Goal: Find specific page/section: Find specific page/section

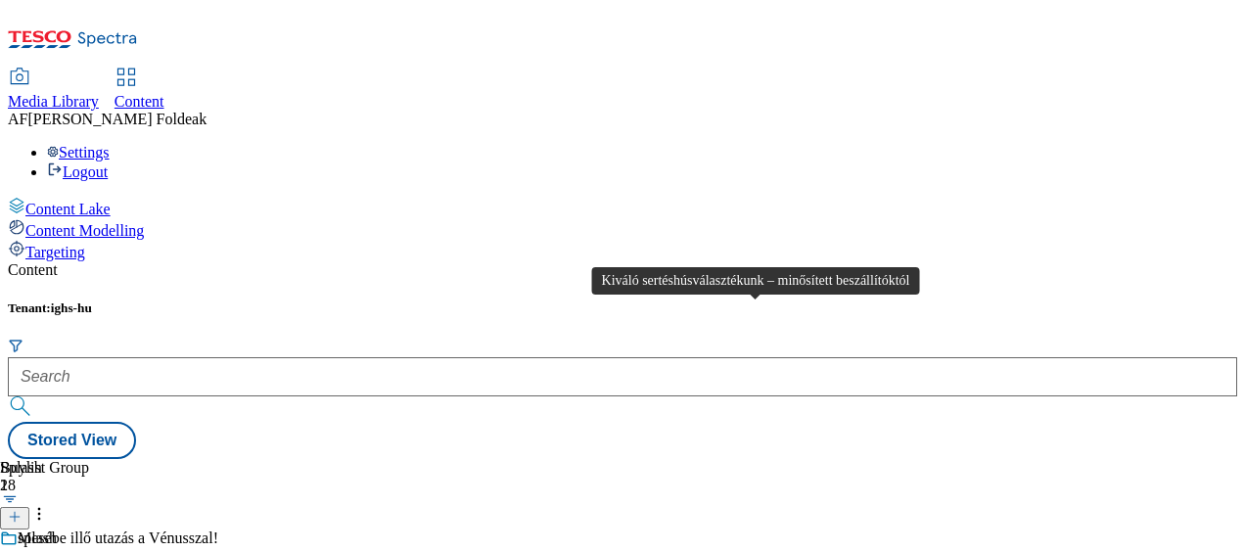
scroll to position [4043, 0]
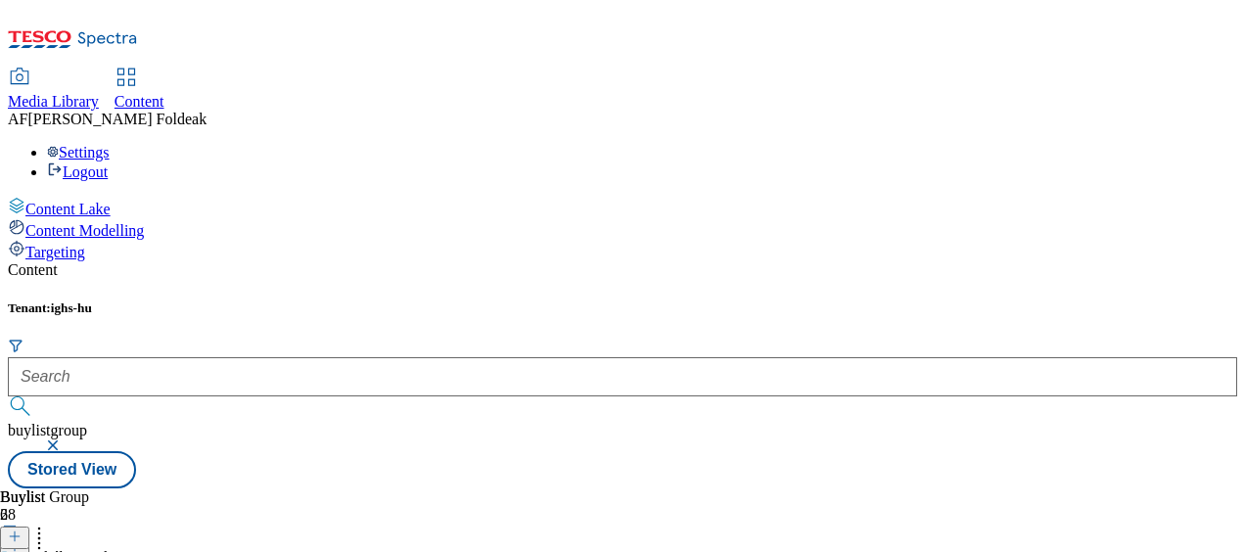
scroll to position [63, 0]
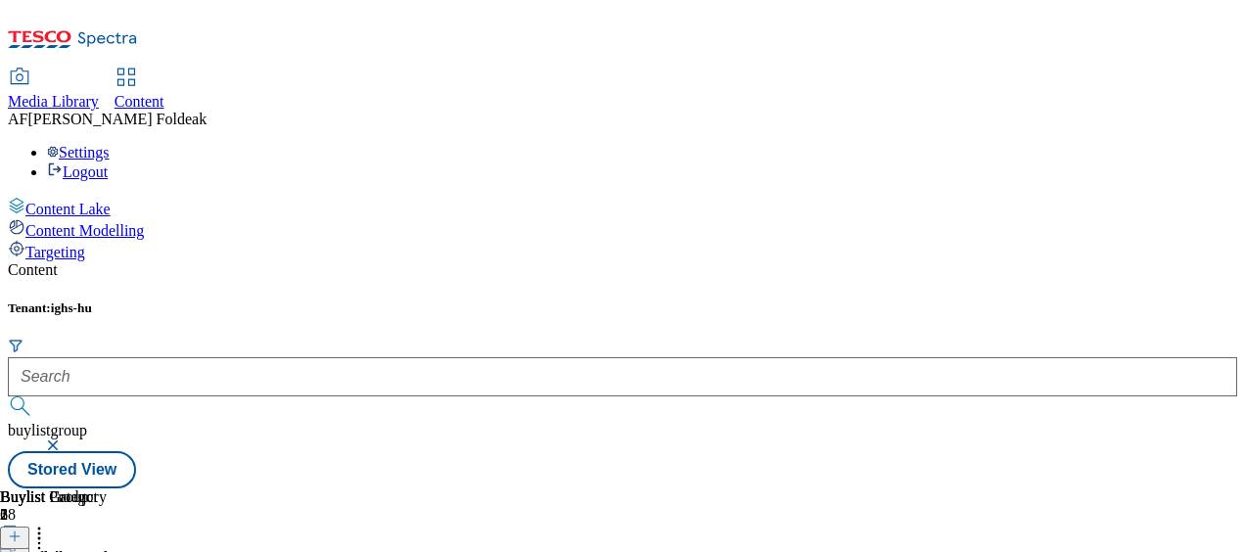
click at [22, 539] on icon at bounding box center [15, 546] width 14 height 14
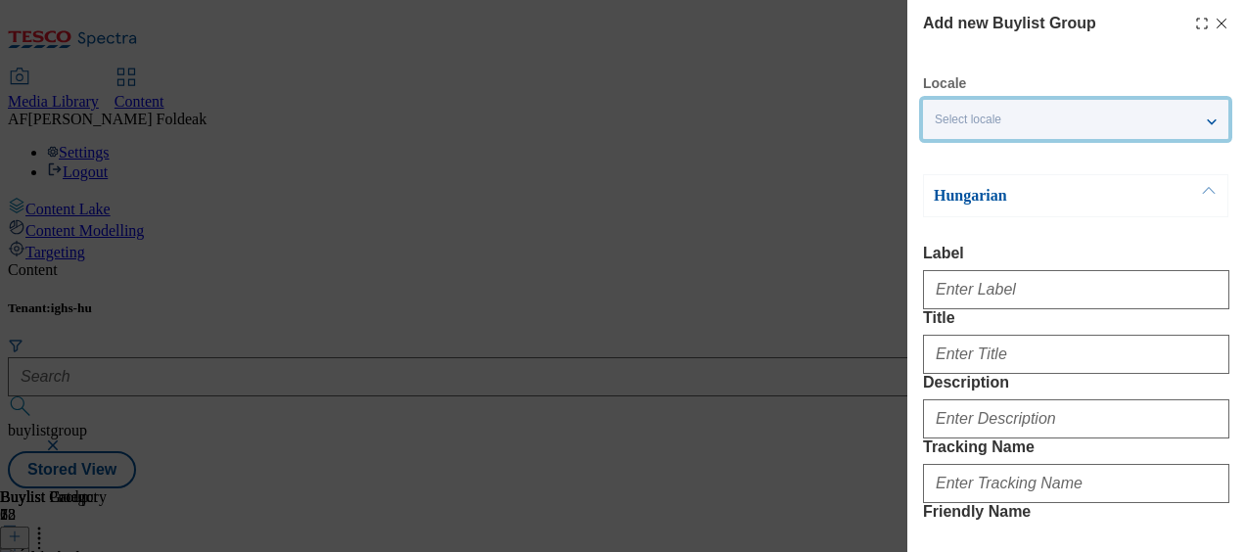
click at [1226, 123] on div "Select locale" at bounding box center [1075, 119] width 305 height 39
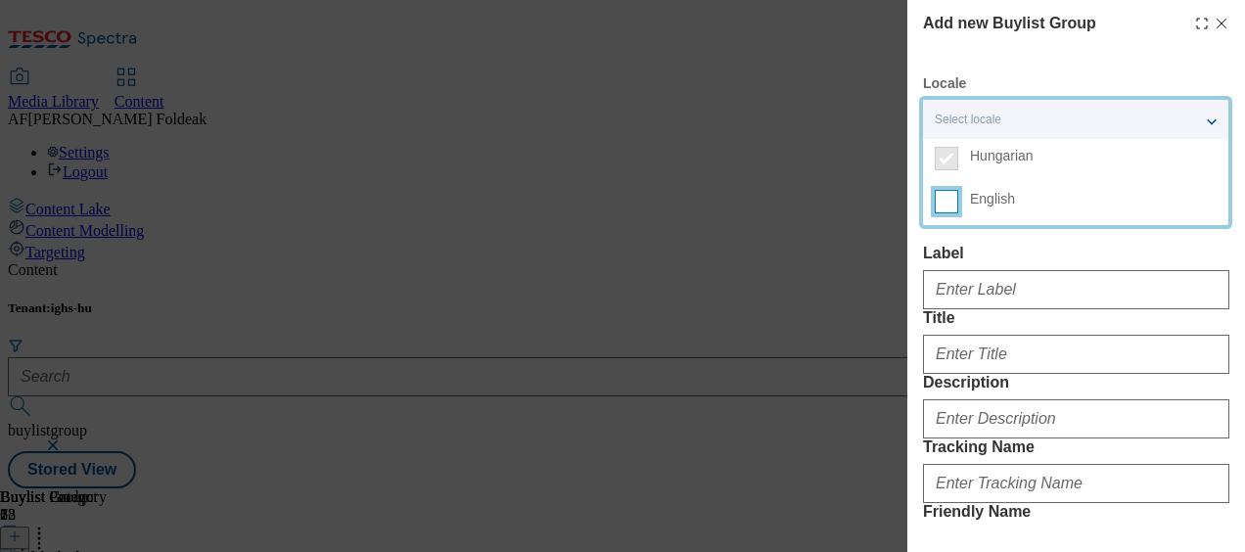
click at [953, 204] on input "English" at bounding box center [946, 201] width 23 height 23
click at [1214, 123] on div "2 locales selected" at bounding box center [1075, 119] width 305 height 39
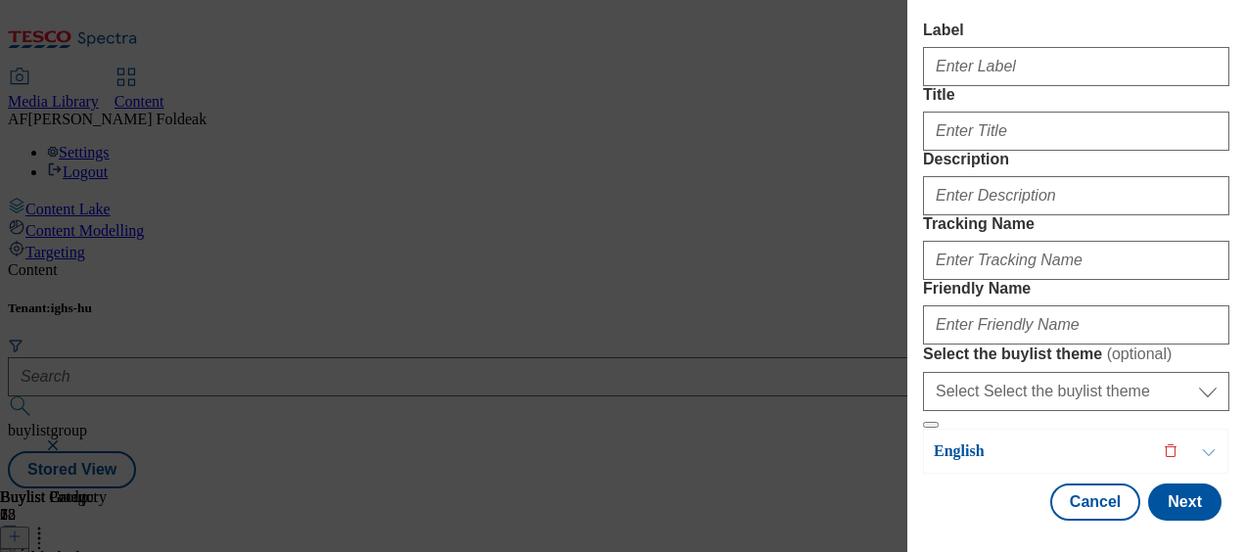
scroll to position [419, 0]
click at [1087, 488] on button "Cancel" at bounding box center [1096, 502] width 90 height 37
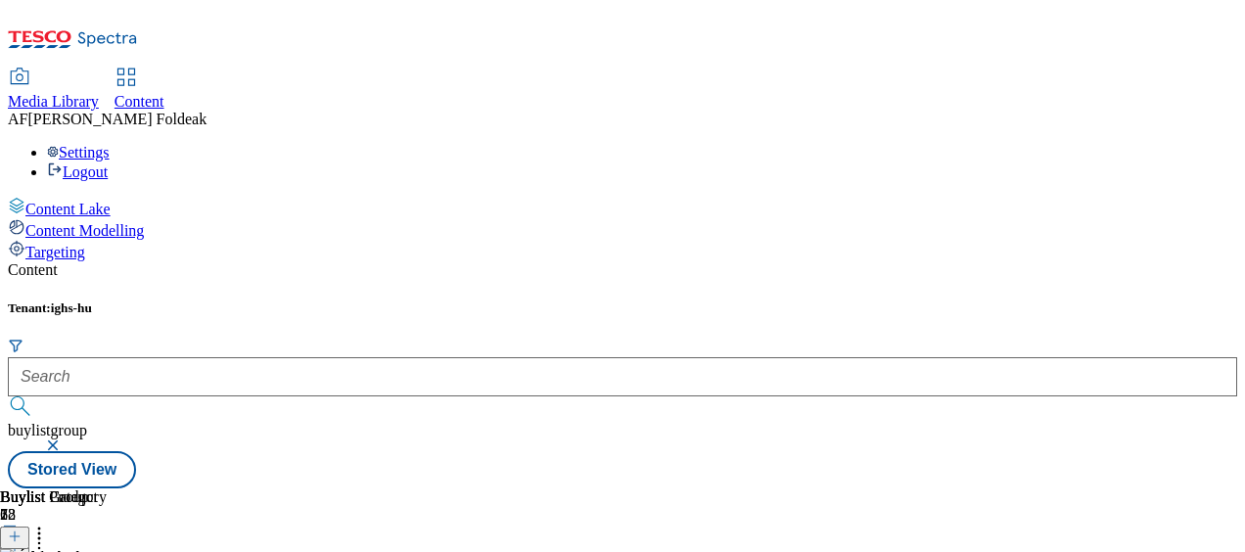
scroll to position [0, 0]
click at [99, 93] on span "Media Library" at bounding box center [53, 101] width 91 height 17
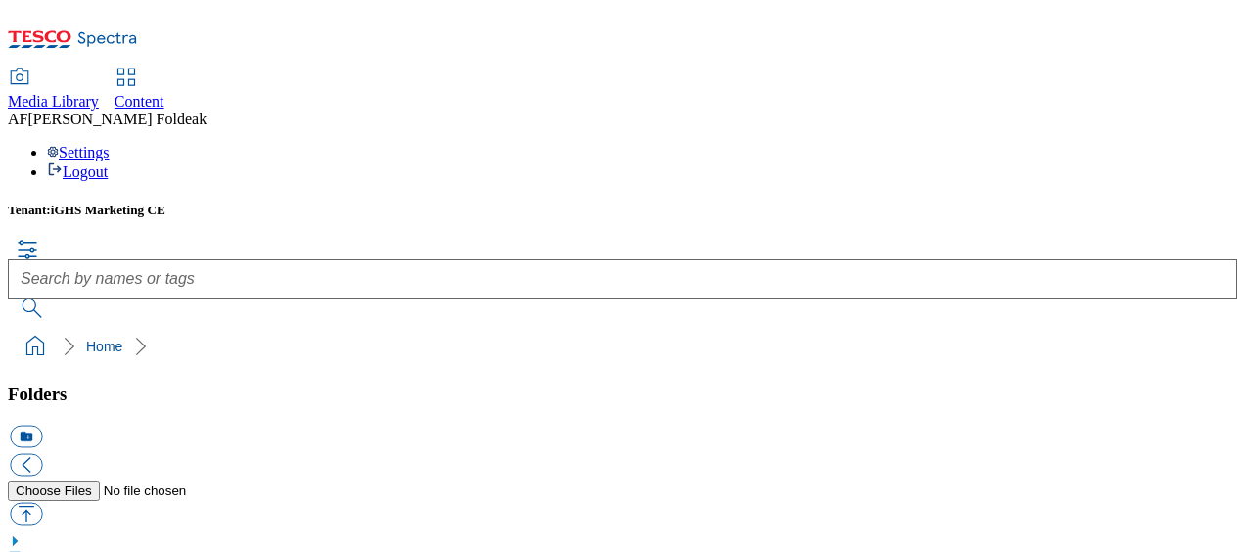
click at [164, 93] on span "Content" at bounding box center [140, 101] width 50 height 17
